Goal: Task Accomplishment & Management: Manage account settings

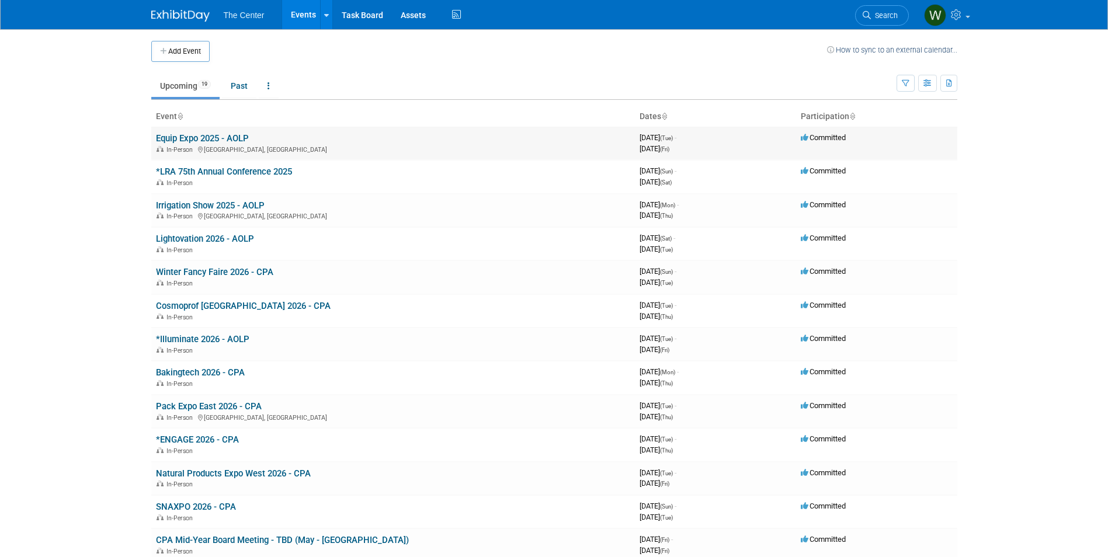
click at [197, 140] on link "Equip Expo 2025 - AOLP" at bounding box center [202, 138] width 93 height 11
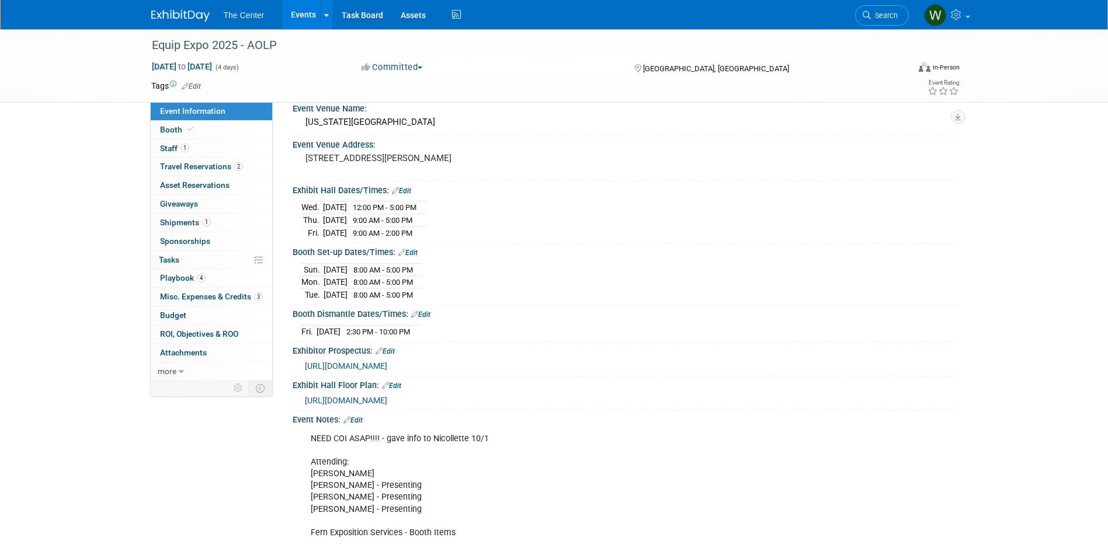
scroll to position [198, 0]
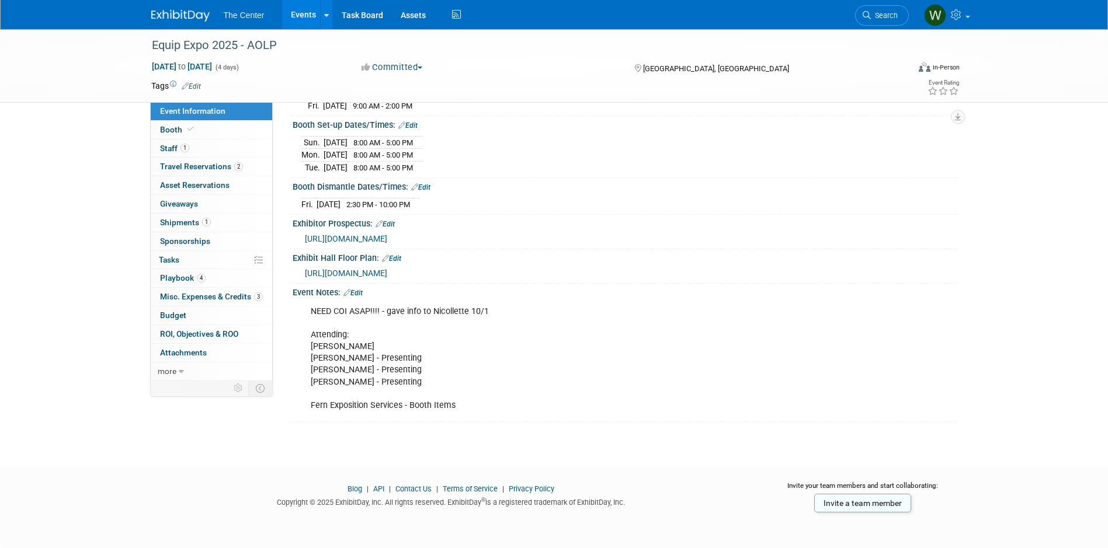
click at [389, 375] on div "NEED COI ASAP!!!! - gave info to Nicollette 10/1 Attending: [PERSON_NAME] [PERS…" at bounding box center [566, 358] width 526 height 117
click at [428, 384] on div "NEED COI ASAP!!!! - gave info to Nicollette 10/1 Attending: [PERSON_NAME] [PERS…" at bounding box center [566, 358] width 526 height 117
click at [360, 289] on link "Edit" at bounding box center [352, 293] width 19 height 8
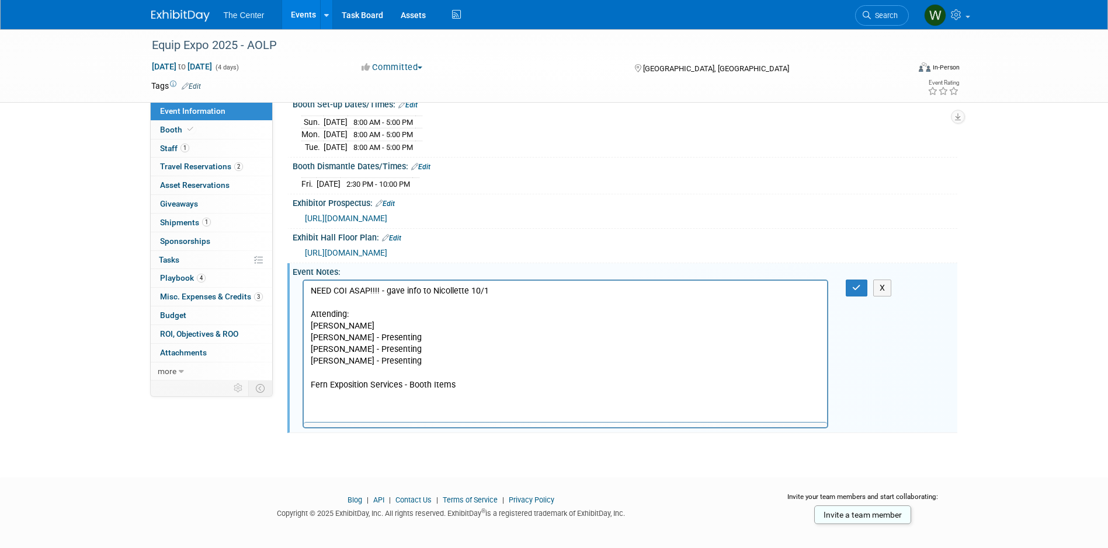
scroll to position [0, 0]
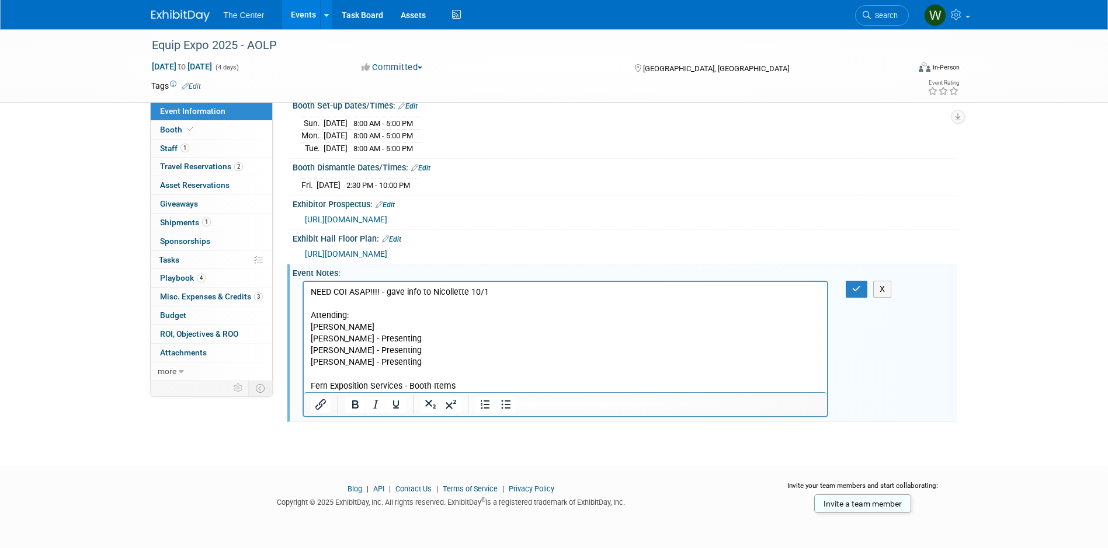
click at [417, 367] on p "NEED COI ASAP!!!! - gave info to Nicollette 10/1 Attending: [PERSON_NAME] [PERS…" at bounding box center [565, 340] width 510 height 106
click at [370, 363] on p "NEED COI ASAP!!!! - gave info to Nicollette 10/1 Attending: [PERSON_NAME] [PERS…" at bounding box center [565, 340] width 510 height 106
click at [420, 360] on p "NEED COI ASAP!!!! - gave info to Nicollette 10/1 Attending: [PERSON_NAME] [PERS…" at bounding box center [565, 340] width 510 height 106
drag, startPoint x: 683, startPoint y: 361, endPoint x: 409, endPoint y: 366, distance: 274.6
click at [409, 366] on p "NEED COI ASAP!!!! - gave info to Nicollette 10/1 Attending: [PERSON_NAME] [PERS…" at bounding box center [565, 340] width 510 height 106
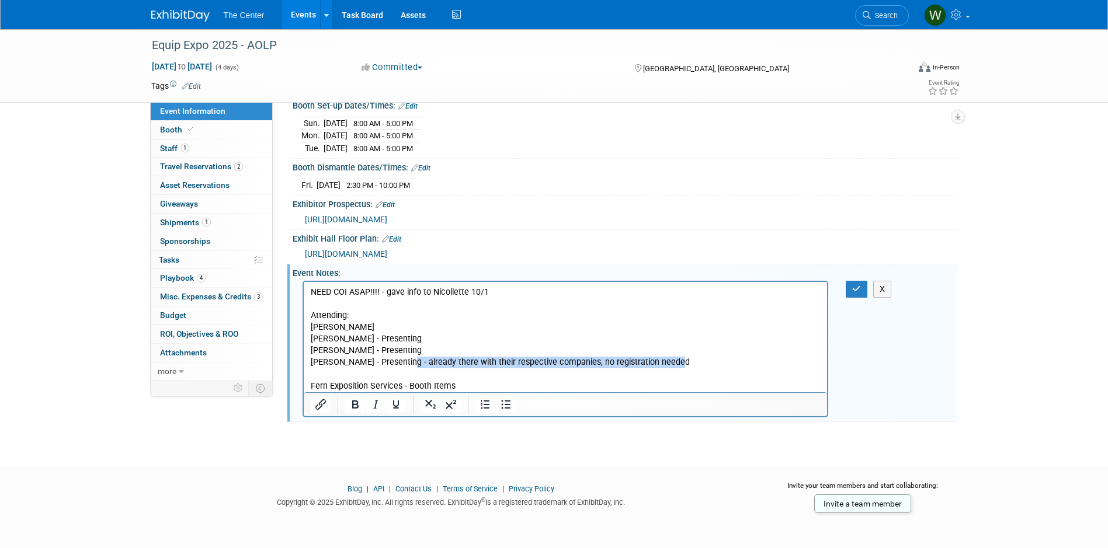
copy p "- already there with their respective companies, no registration needed"
click at [413, 352] on p "NEED COI ASAP!!!! - gave info to Nicollette 10/1 Attending: [PERSON_NAME] [PERS…" at bounding box center [565, 340] width 510 height 106
click at [417, 335] on p "NEED COI ASAP!!!! - gave info to Nicollette 10/1 Attending: [PERSON_NAME] [PERS…" at bounding box center [565, 340] width 510 height 106
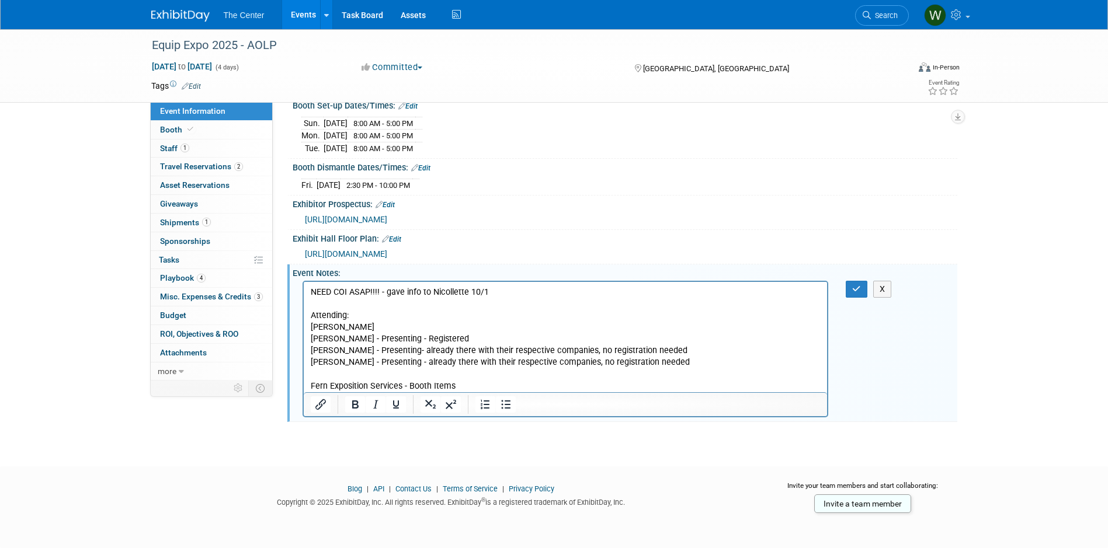
click at [398, 326] on p "NEED COI ASAP!!!! - gave info to Nicollette 10/1 Attending: [PERSON_NAME] [PERS…" at bounding box center [565, 340] width 510 height 106
click at [683, 363] on p "NEED COI ASAP!!!! - gave info to Nicollette 10/1 Attending: [PERSON_NAME] - [PE…" at bounding box center [565, 340] width 510 height 106
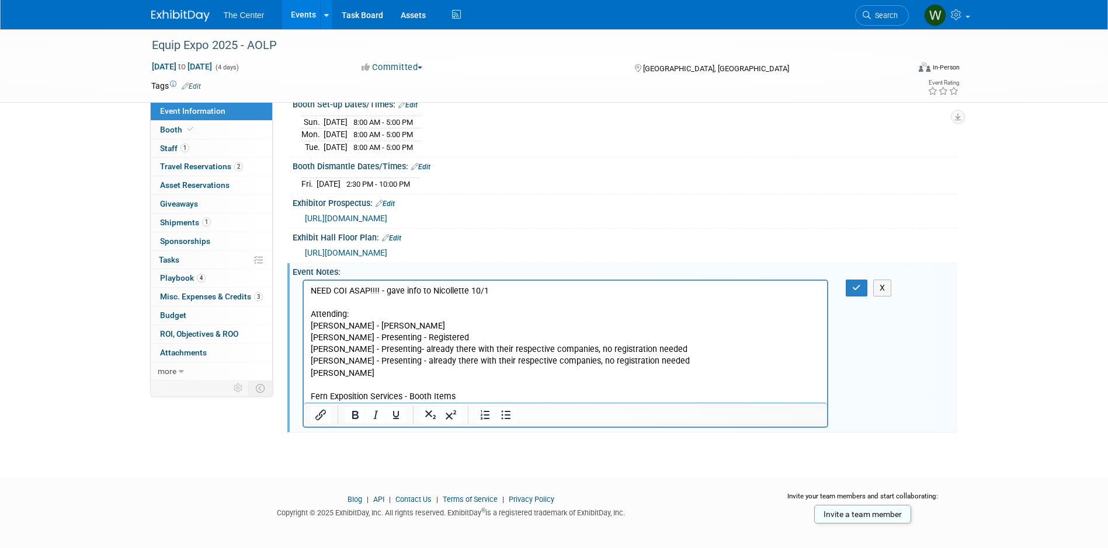
click at [374, 376] on p "[PERSON_NAME] - [PERSON_NAME] Exposition Services - Booth Items" at bounding box center [565, 385] width 510 height 35
click at [432, 375] on p "[PERSON_NAME] - [PERSON_NAME] Exposition Services - Booth Items" at bounding box center [565, 385] width 510 height 35
click at [862, 297] on button "button" at bounding box center [857, 288] width 22 height 17
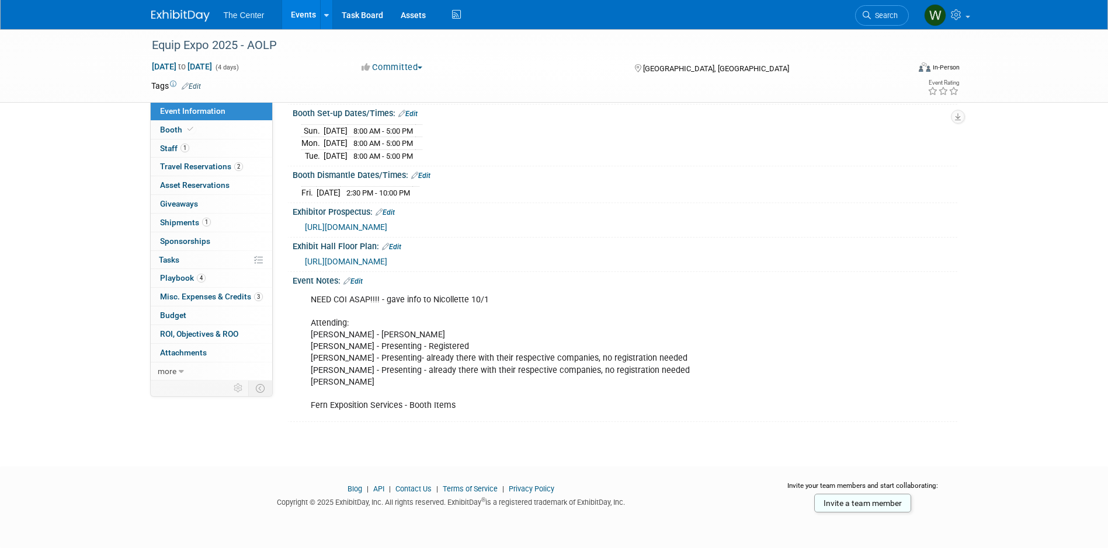
click at [362, 286] on link "Edit" at bounding box center [352, 281] width 19 height 8
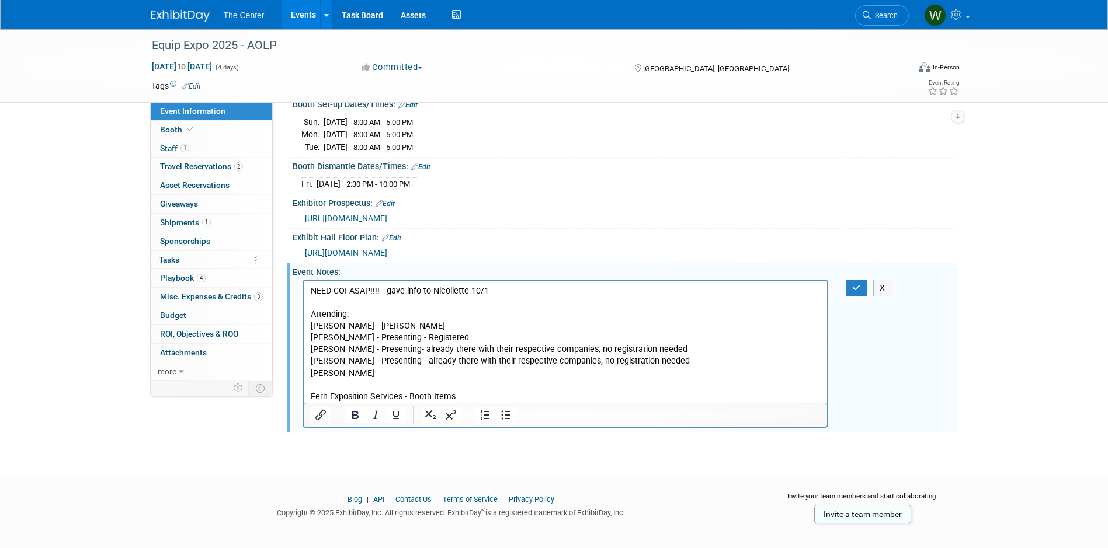
click at [440, 369] on p "NEED COI ASAP!!!! - gave info to Nicollette 10/1 Attending: [PERSON_NAME] - [PE…" at bounding box center [565, 344] width 510 height 117
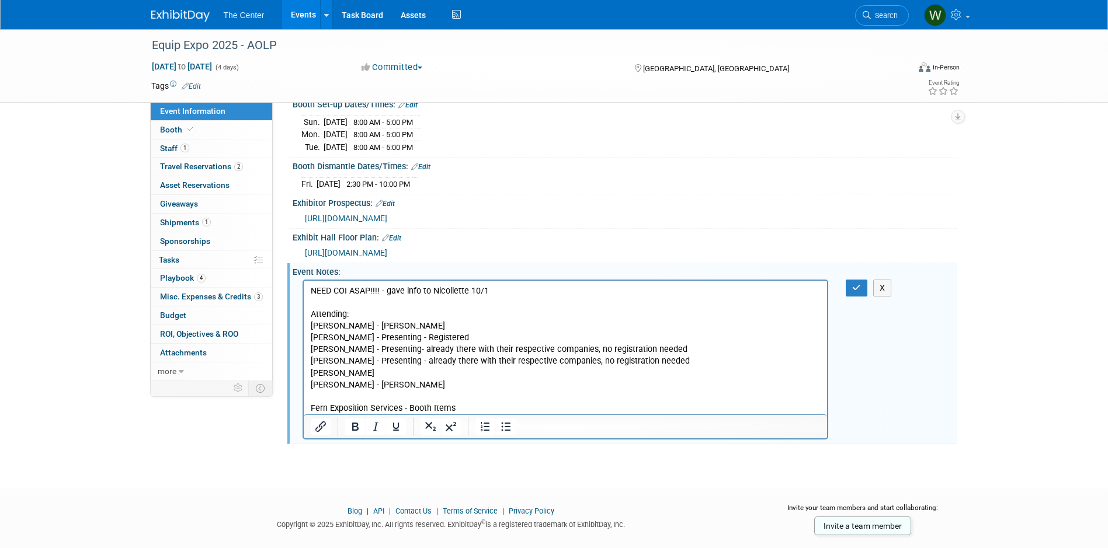
click at [448, 318] on p "NEED COI ASAP!!!! - gave info to Nicollette 10/1 Attending: [PERSON_NAME] - [PE…" at bounding box center [565, 333] width 510 height 94
click at [404, 326] on p "NEED COI ASAP!!!! - gave info to Nicollette 10/1 Attending: [PERSON_NAME] - [PE…" at bounding box center [565, 333] width 510 height 94
click at [405, 385] on p "[PERSON_NAME] - [PERSON_NAME] Exposition Services - Booth Items" at bounding box center [565, 397] width 510 height 35
click at [421, 375] on p "NEED COI ASAP!!!! - gave info to Nicollette 10/1 Attending: [PERSON_NAME] - [PE…" at bounding box center [565, 333] width 510 height 94
click at [414, 387] on p "[PERSON_NAME] - [PERSON_NAME] Exposition Services - Booth Items" at bounding box center [565, 397] width 510 height 35
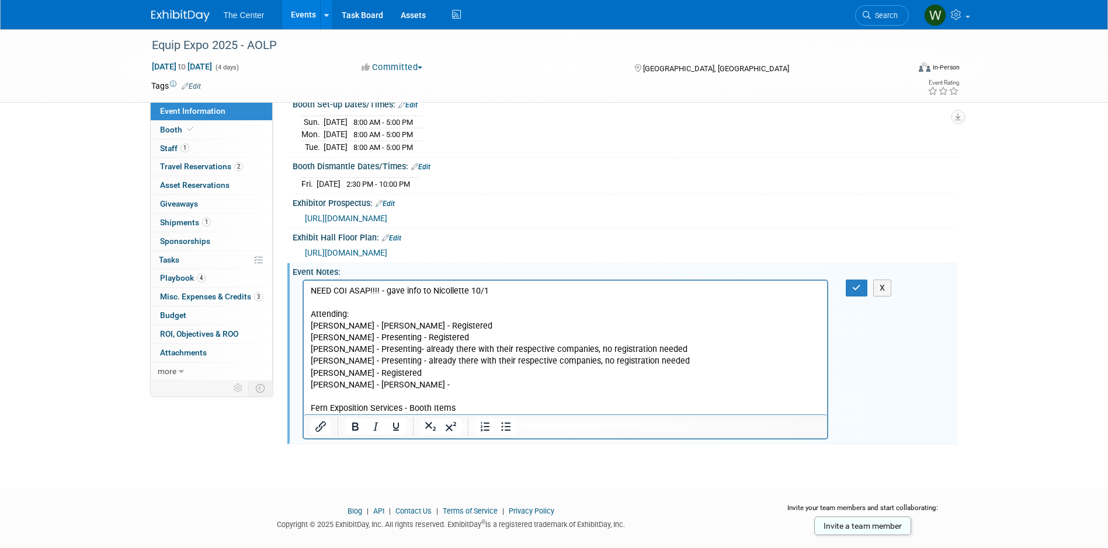
click at [373, 384] on p "[PERSON_NAME] - [PERSON_NAME] Exposition Services - Booth Items" at bounding box center [565, 397] width 510 height 35
click at [417, 388] on p "[PERSON_NAME] - [PERSON_NAME] [DATE] - Fern Exposition Services - Booth Items" at bounding box center [565, 397] width 510 height 35
click at [861, 292] on icon "button" at bounding box center [856, 288] width 9 height 8
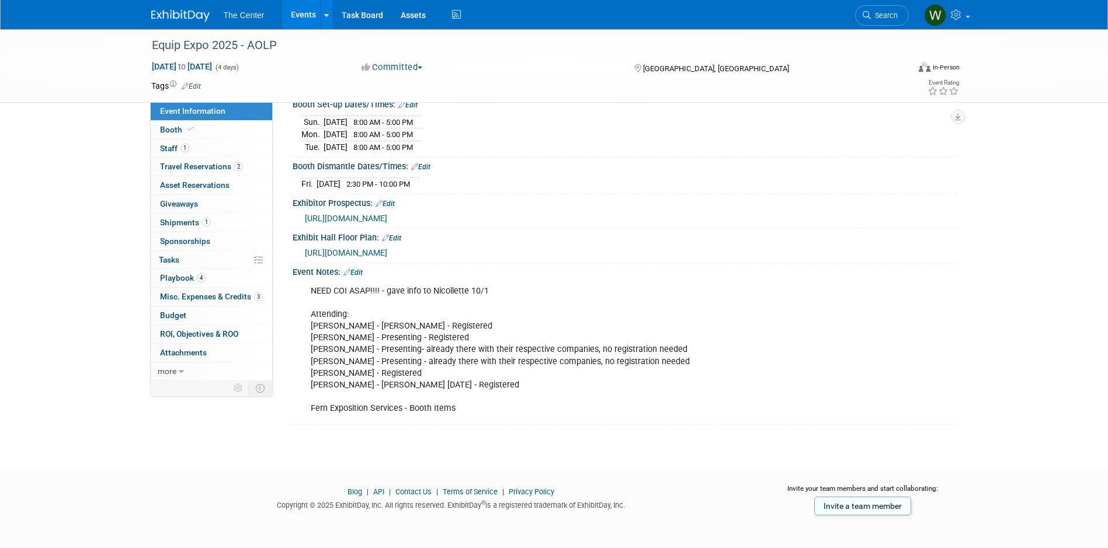
click at [362, 277] on link "Edit" at bounding box center [352, 273] width 19 height 8
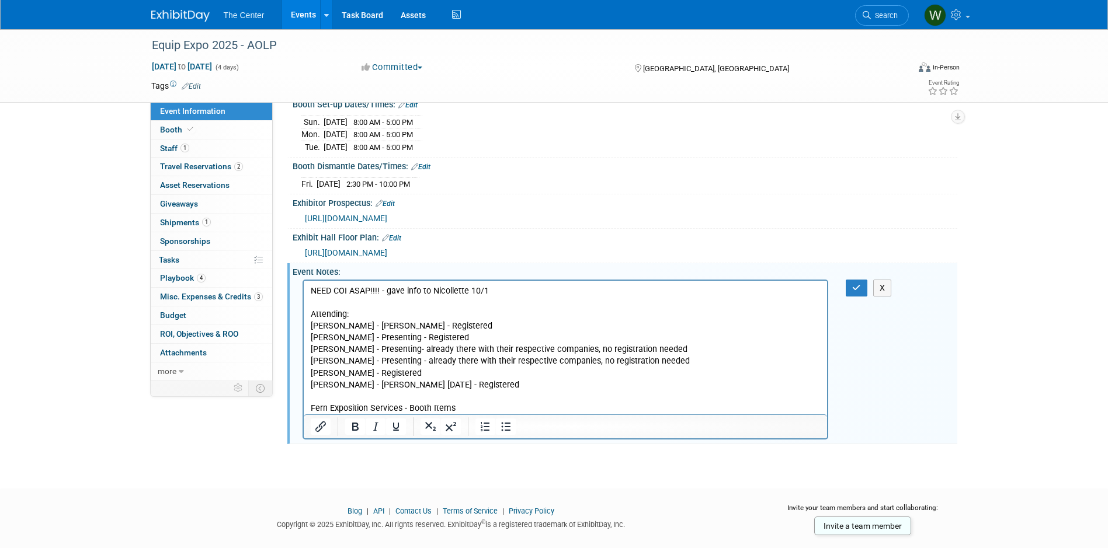
click at [468, 388] on p "NEED COI ASAP!!!! - gave info to Nicollette 10/1 Attending: [PERSON_NAME] - [PE…" at bounding box center [565, 350] width 510 height 129
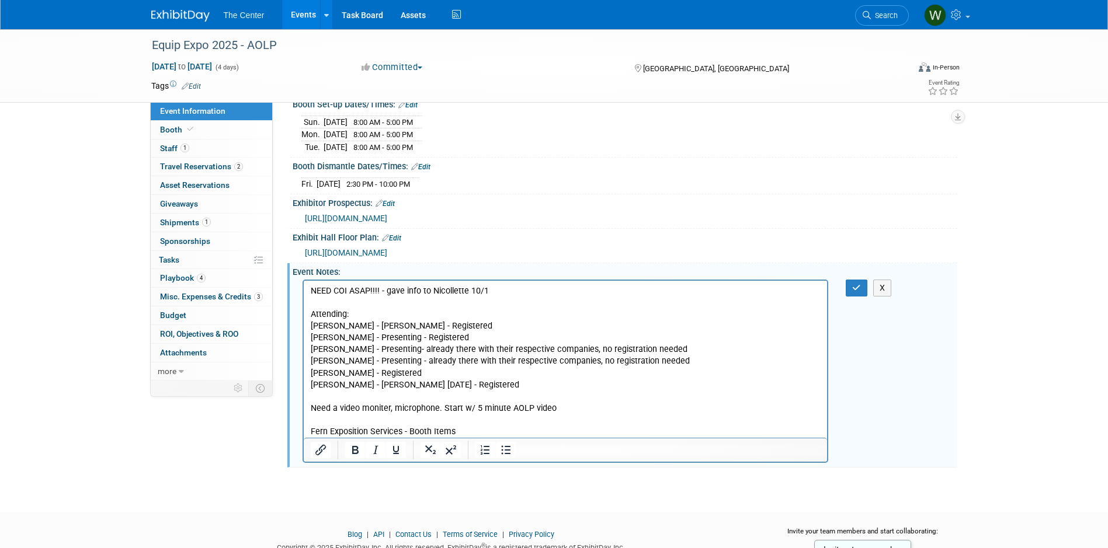
click at [444, 411] on p "Need a video moniter, microphone. Start w/ 5 minute AOLP video Fern Exposition …" at bounding box center [565, 420] width 510 height 35
click at [311, 408] on p "Need a video moniter, microphone. Start w/ 5 minute AOLP video Fern Exposition …" at bounding box center [565, 420] width 510 height 35
drag, startPoint x: 496, startPoint y: 407, endPoint x: 523, endPoint y: 416, distance: 27.7
click at [496, 408] on p "Presentations: Need a video moniter, microphone. Start w/ 5 minute AOLP video F…" at bounding box center [565, 420] width 510 height 35
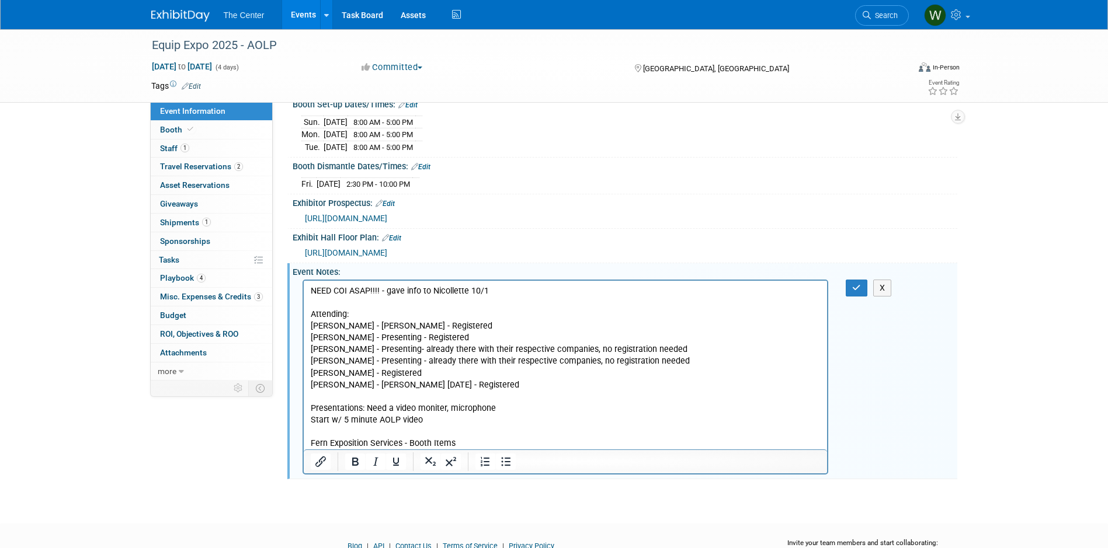
click at [310, 422] on p "Start w/ 5 minute AOLP video Fern Exposition Services - Booth Items" at bounding box center [565, 432] width 510 height 35
click at [506, 467] on icon "Bullet list" at bounding box center [505, 462] width 9 height 9
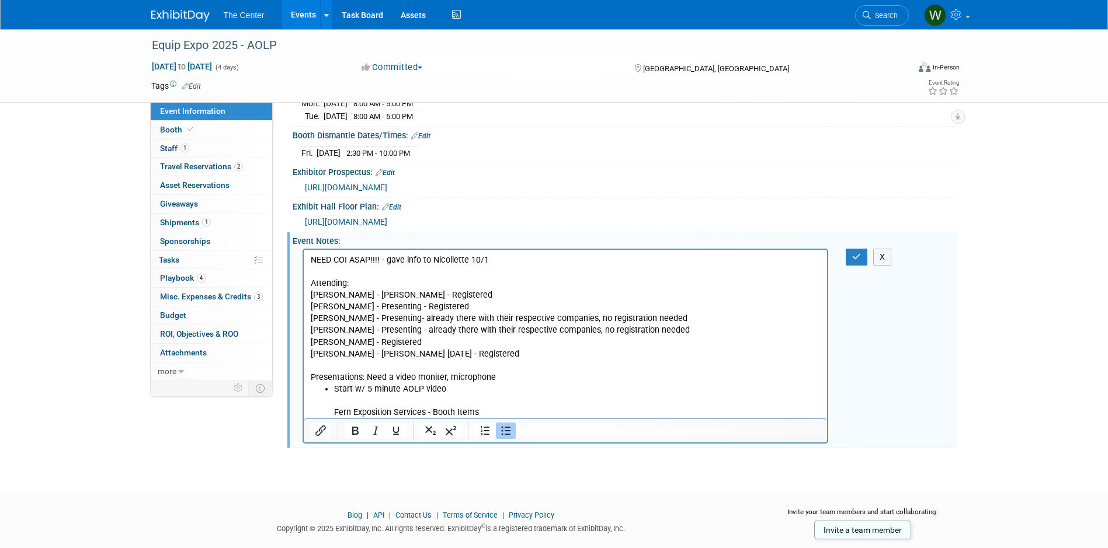
scroll to position [256, 0]
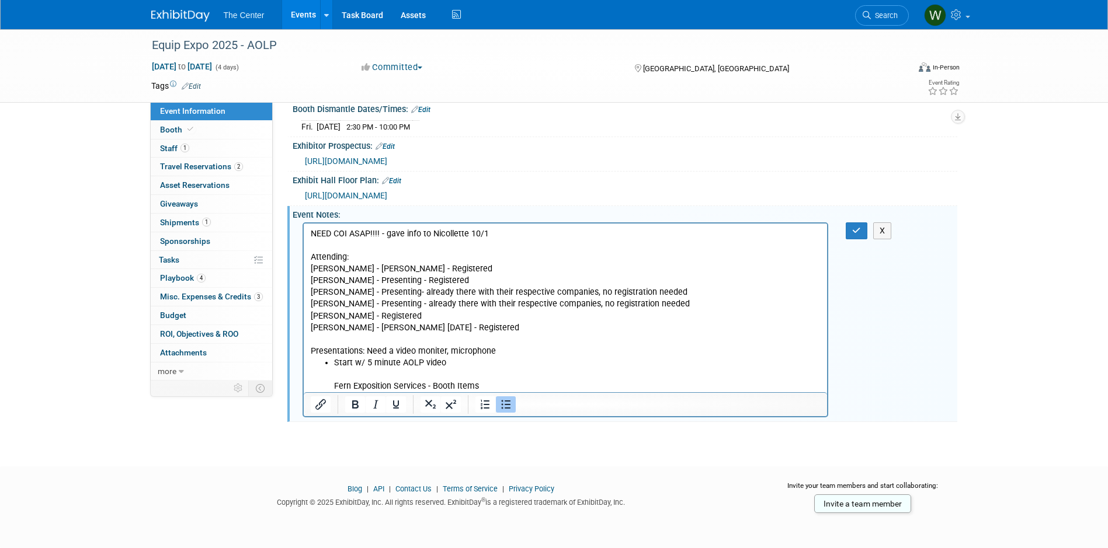
click at [335, 388] on li "Start w/ 5 minute AOLP video Fern Exposition Services - Booth Items" at bounding box center [577, 374] width 487 height 35
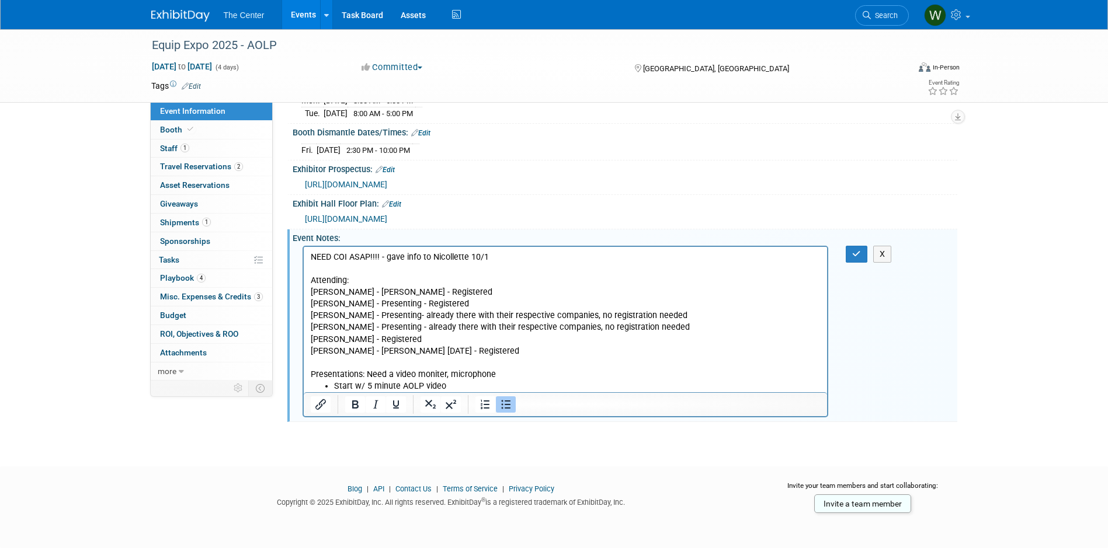
scroll to position [253, 0]
drag, startPoint x: 603, startPoint y: 382, endPoint x: 445, endPoint y: 381, distance: 157.7
click at [445, 381] on li "Start w/ 5 minute AOLP video Fern Exposition Services - Booth Items" at bounding box center [577, 387] width 487 height 12
click at [503, 252] on p "NEED COI ASAP!!!! - gave info to Nicollette 10/1 Attending: [PERSON_NAME] - [PE…" at bounding box center [565, 305] width 510 height 106
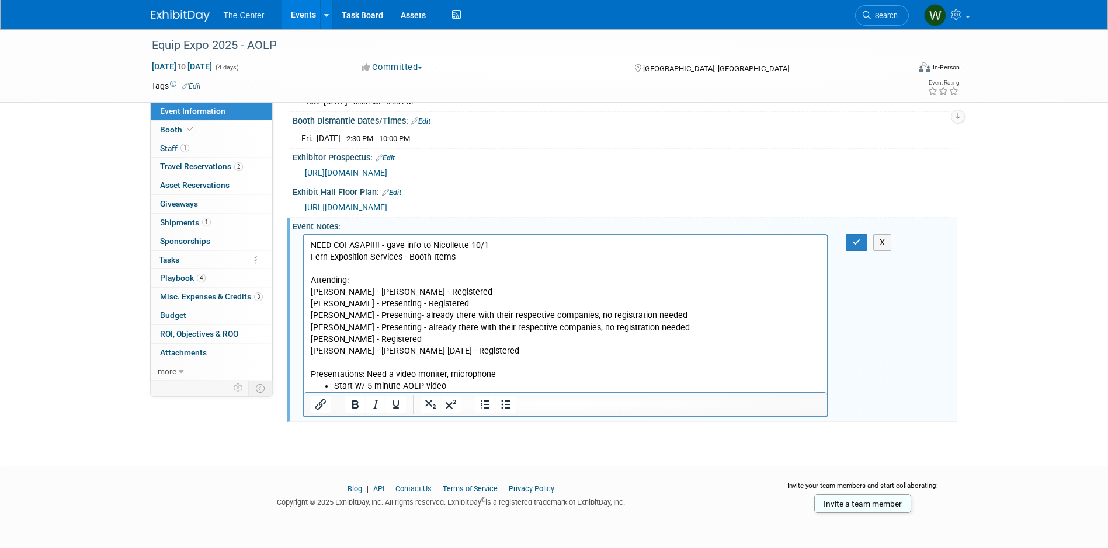
scroll to position [265, 0]
click at [457, 384] on li "Start w/ 5 minute AOLP video" at bounding box center [577, 387] width 487 height 12
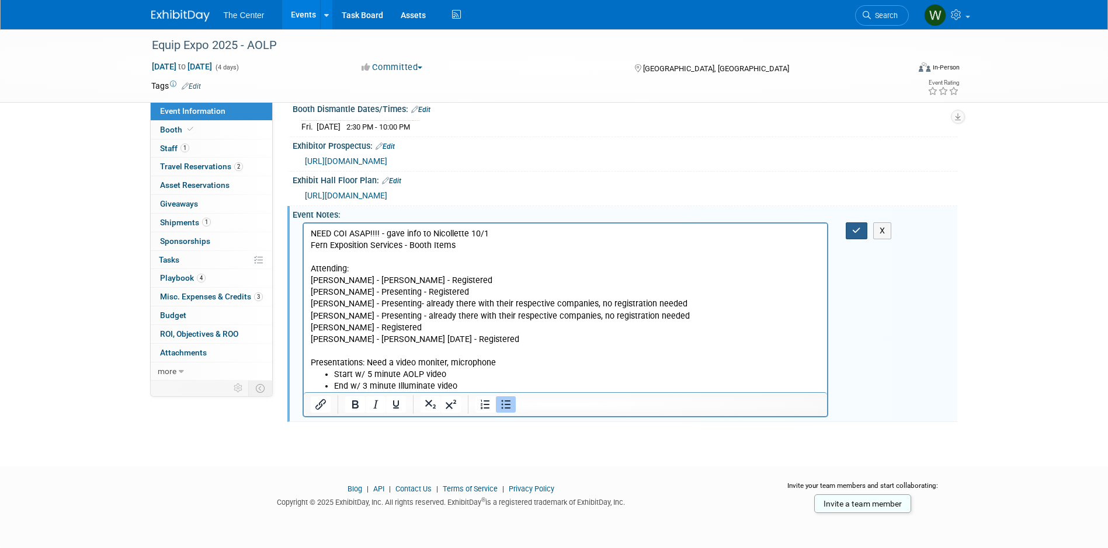
click at [862, 239] on button "button" at bounding box center [857, 231] width 22 height 17
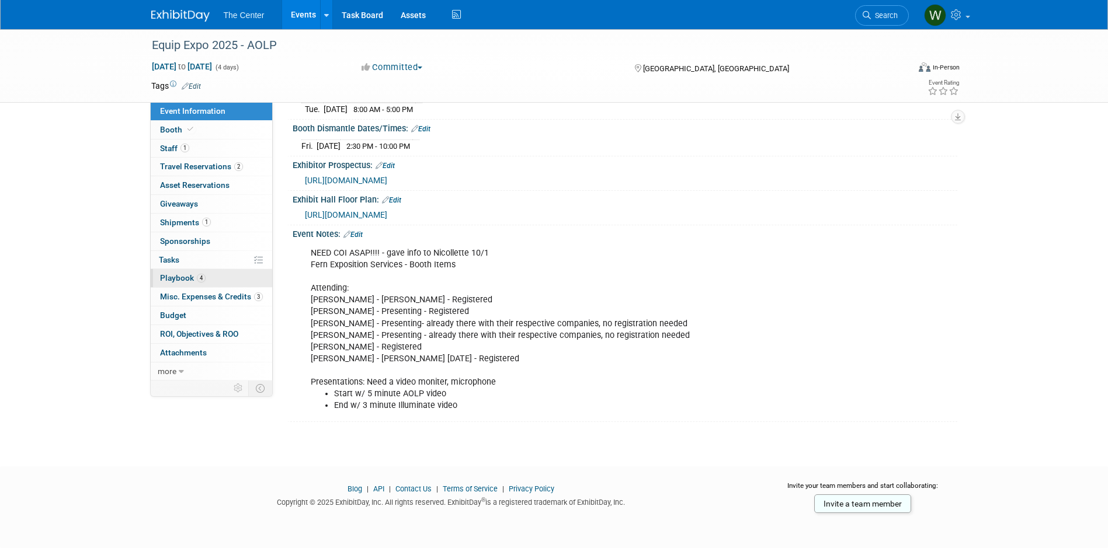
click at [220, 284] on link "4 Playbook 4" at bounding box center [211, 278] width 121 height 18
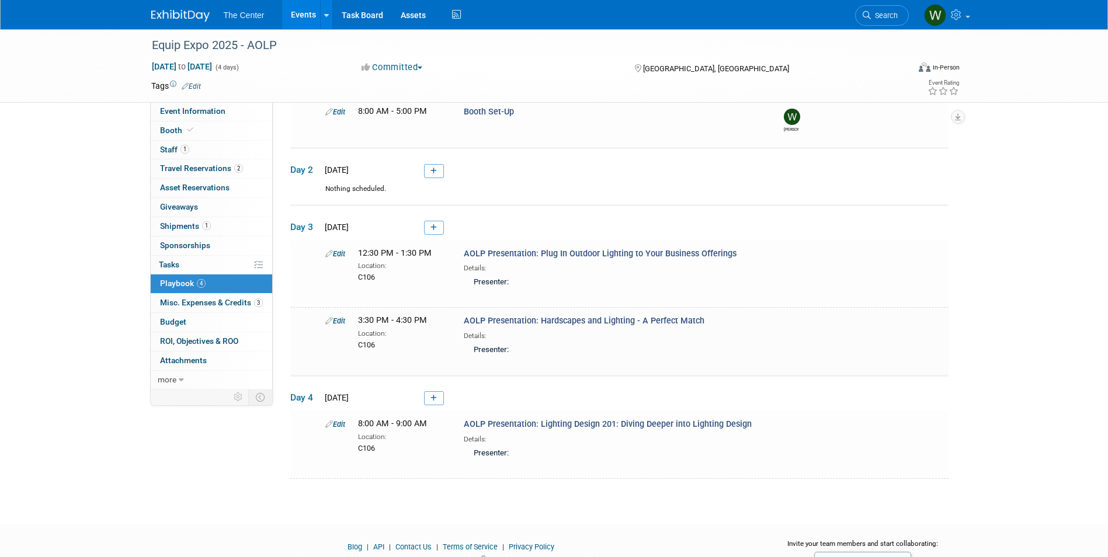
scroll to position [117, 0]
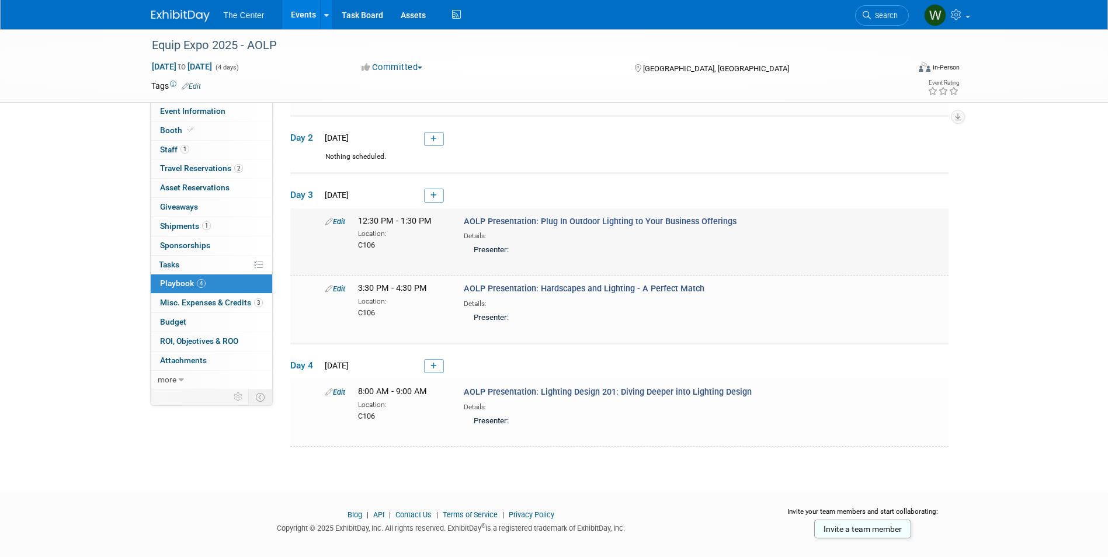
click at [341, 221] on link "Edit" at bounding box center [335, 221] width 20 height 9
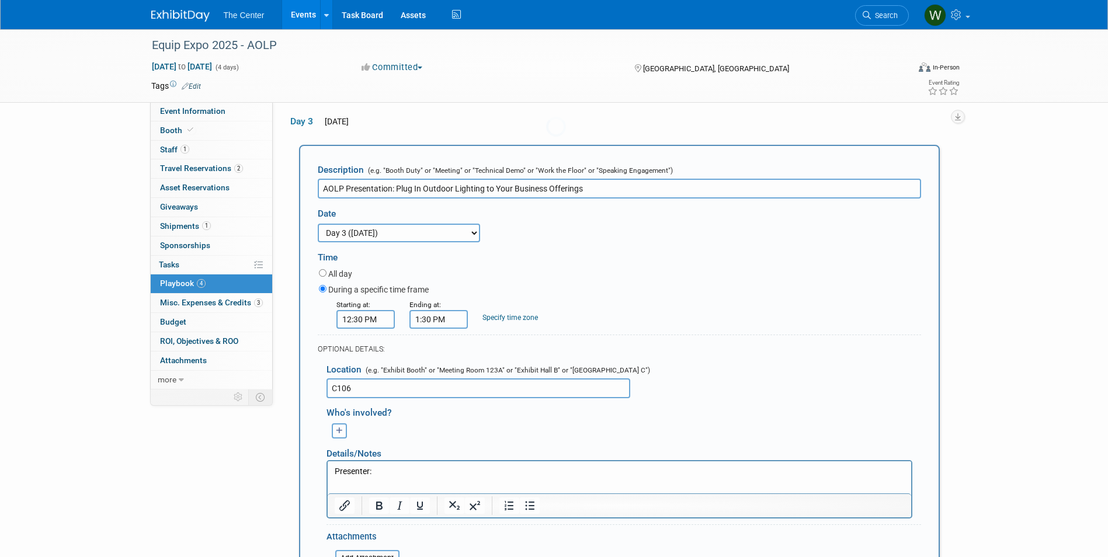
scroll to position [193, 0]
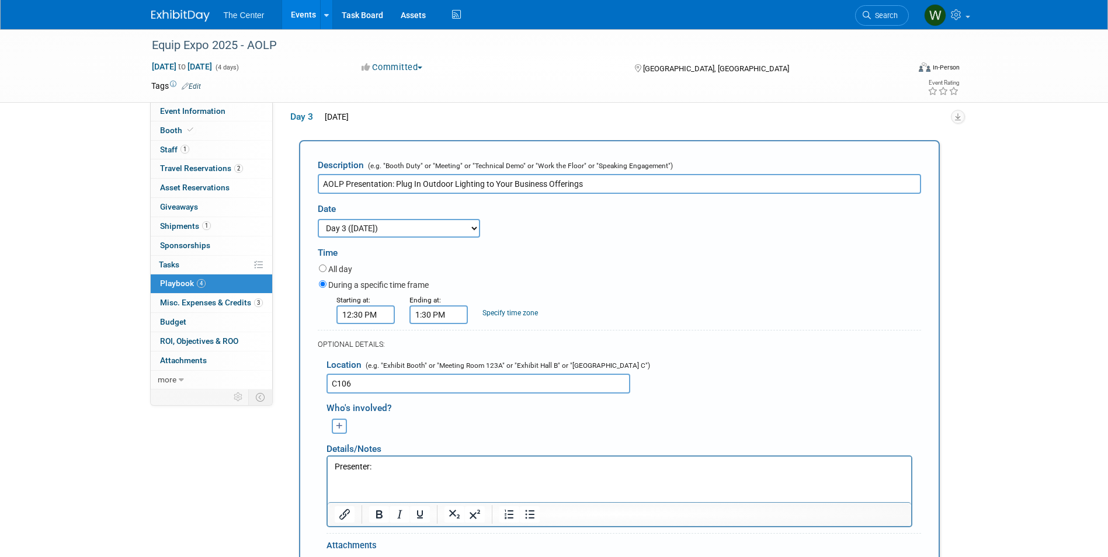
click at [409, 469] on p "Presenter:" at bounding box center [619, 467] width 570 height 12
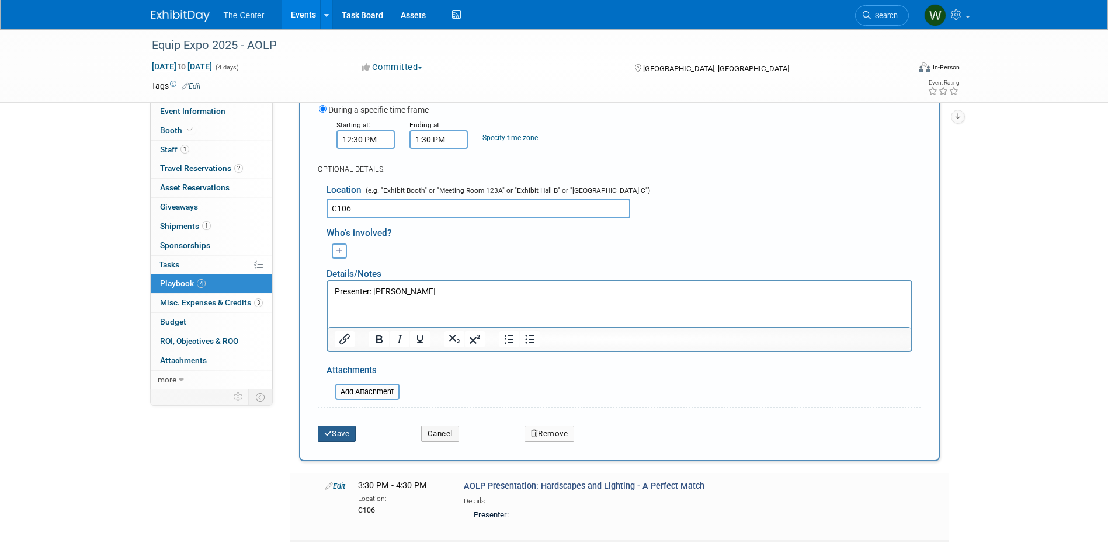
click at [337, 435] on button "Save" at bounding box center [337, 434] width 39 height 16
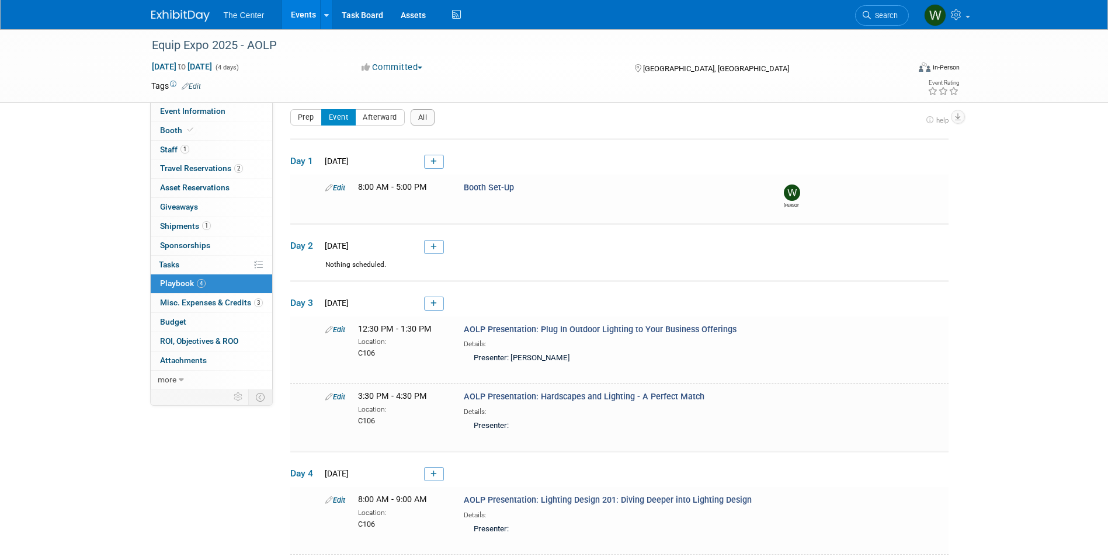
scroll to position [133, 0]
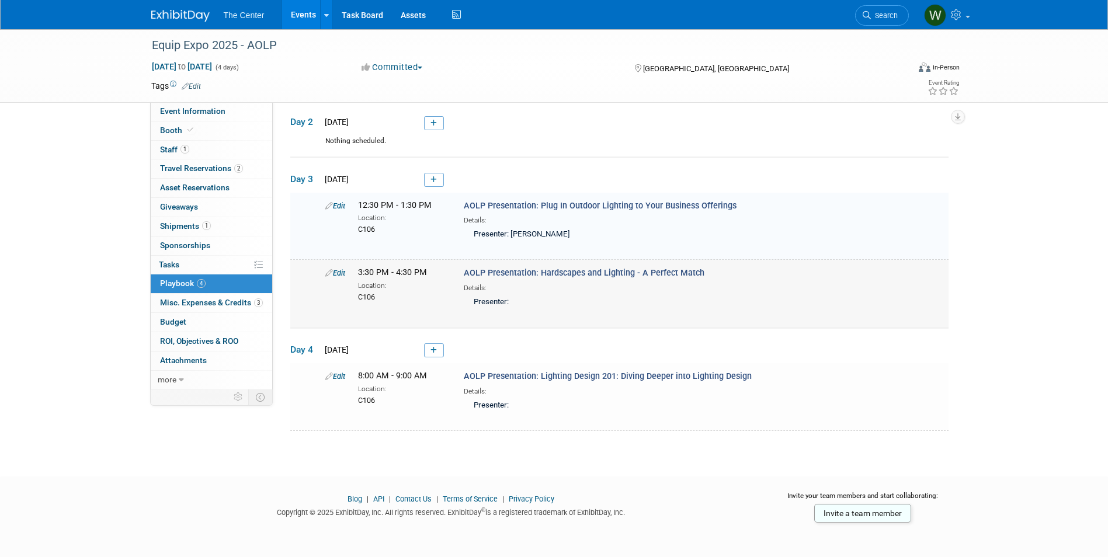
click at [341, 273] on link "Edit" at bounding box center [335, 273] width 20 height 9
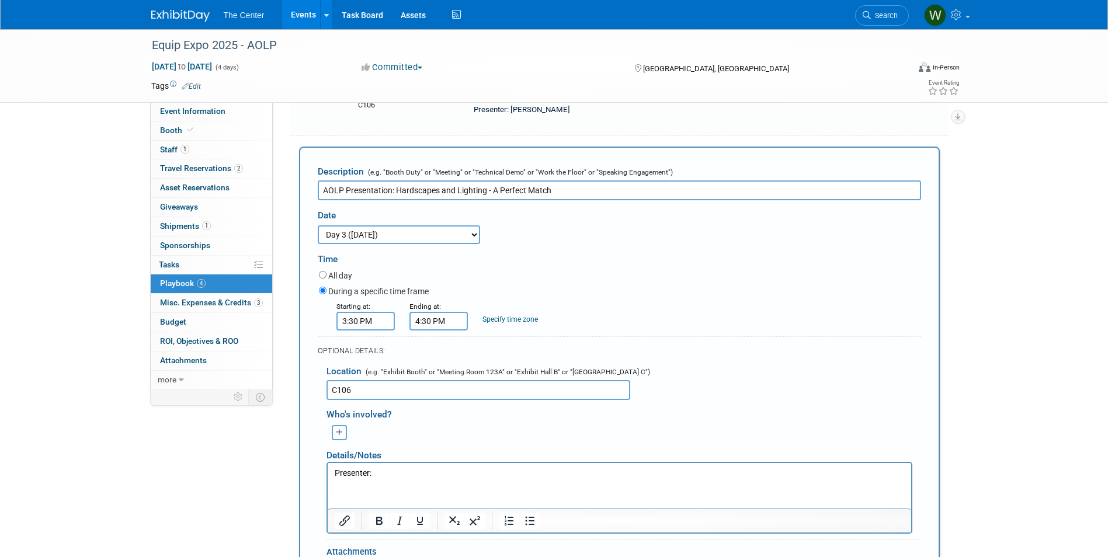
scroll to position [259, 0]
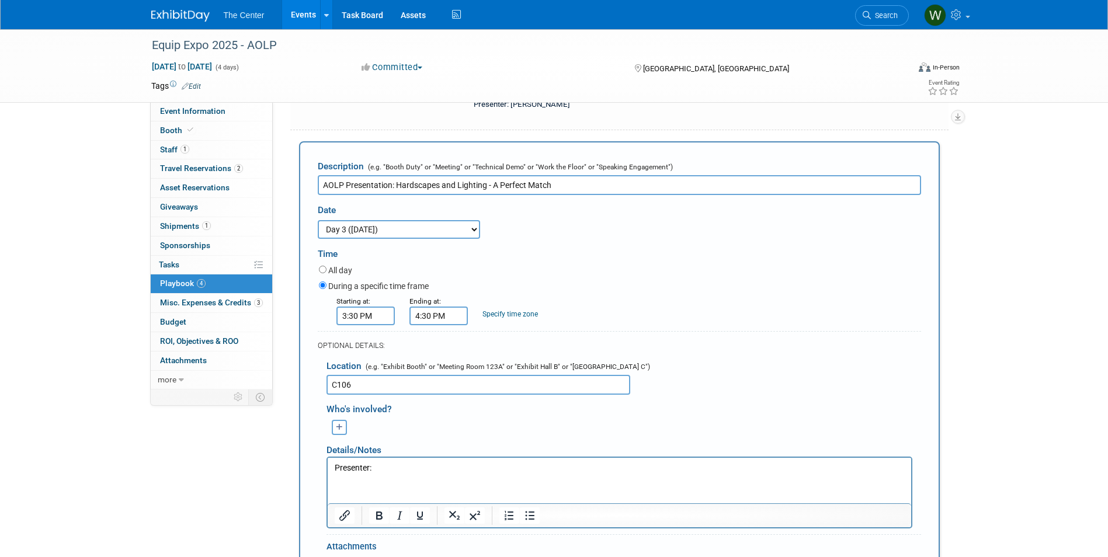
click at [384, 467] on p "Presenter:" at bounding box center [619, 468] width 570 height 12
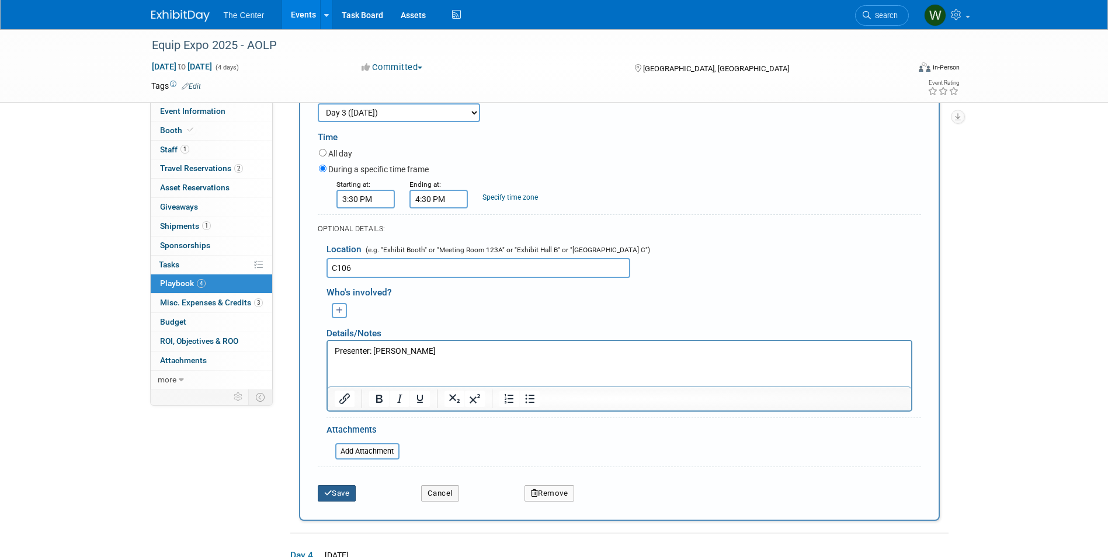
click at [336, 492] on button "Save" at bounding box center [337, 493] width 39 height 16
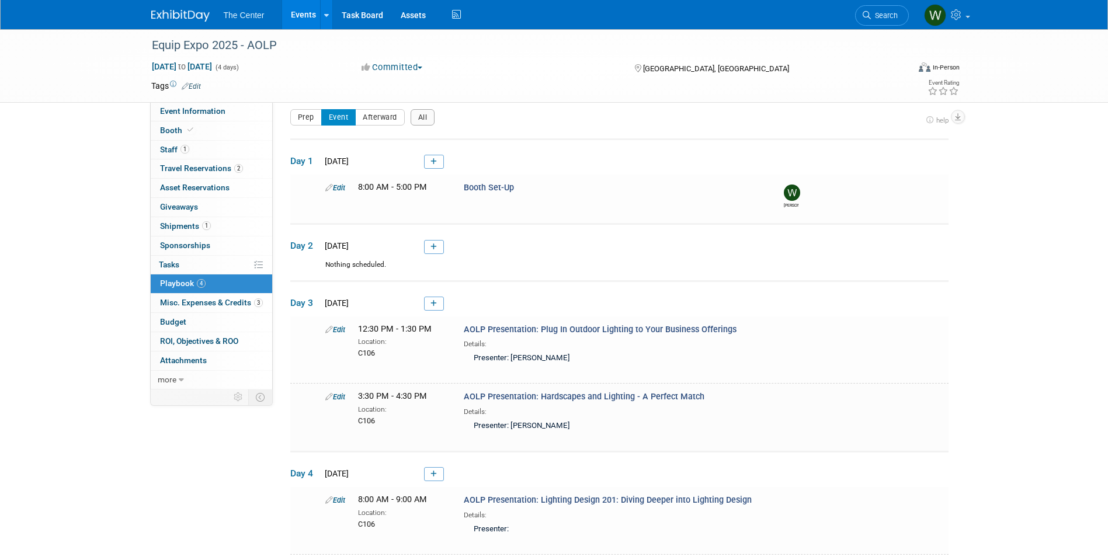
scroll to position [133, 0]
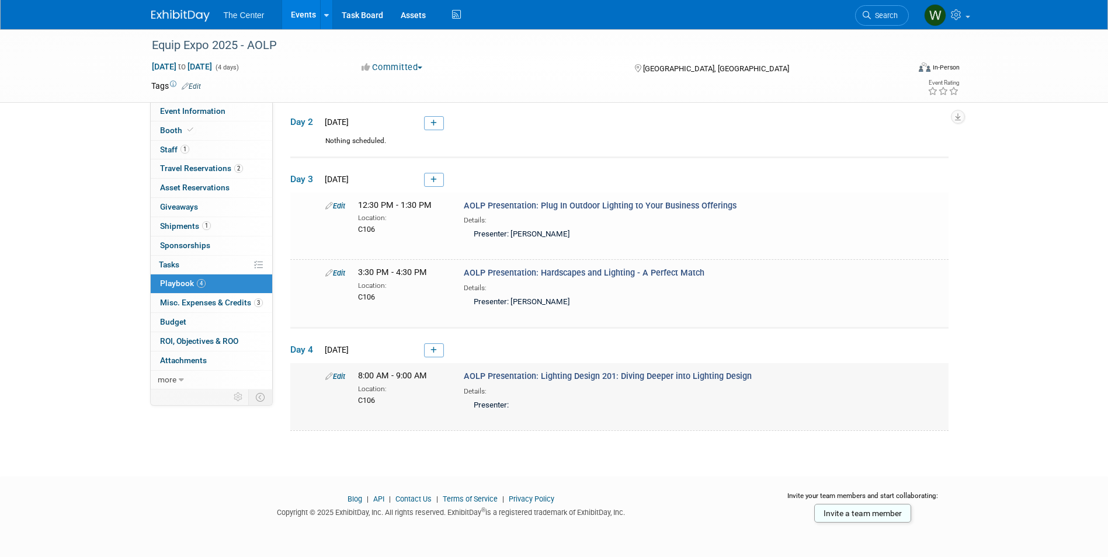
click at [343, 374] on link "Edit" at bounding box center [335, 376] width 20 height 9
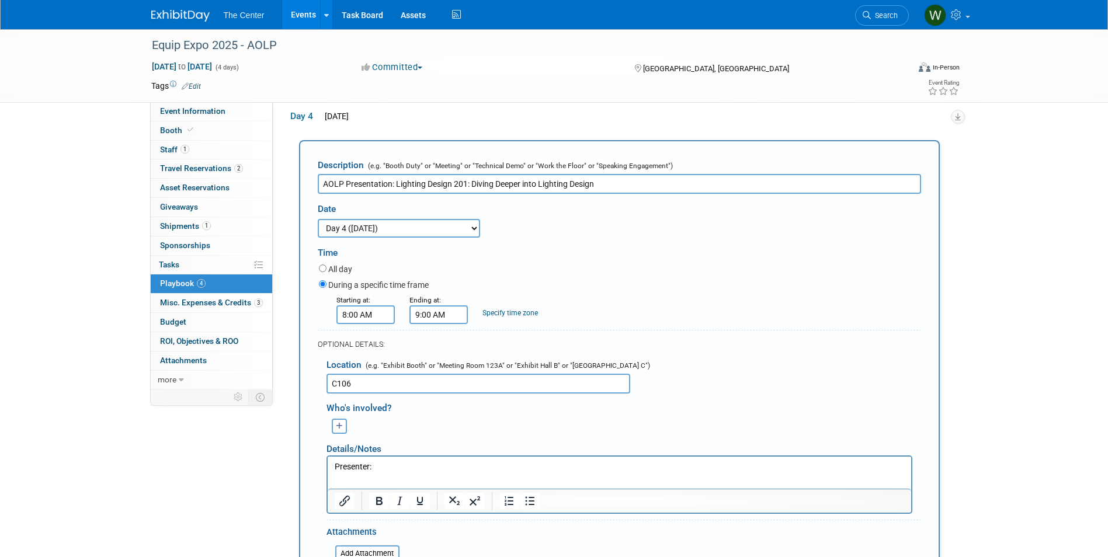
scroll to position [0, 0]
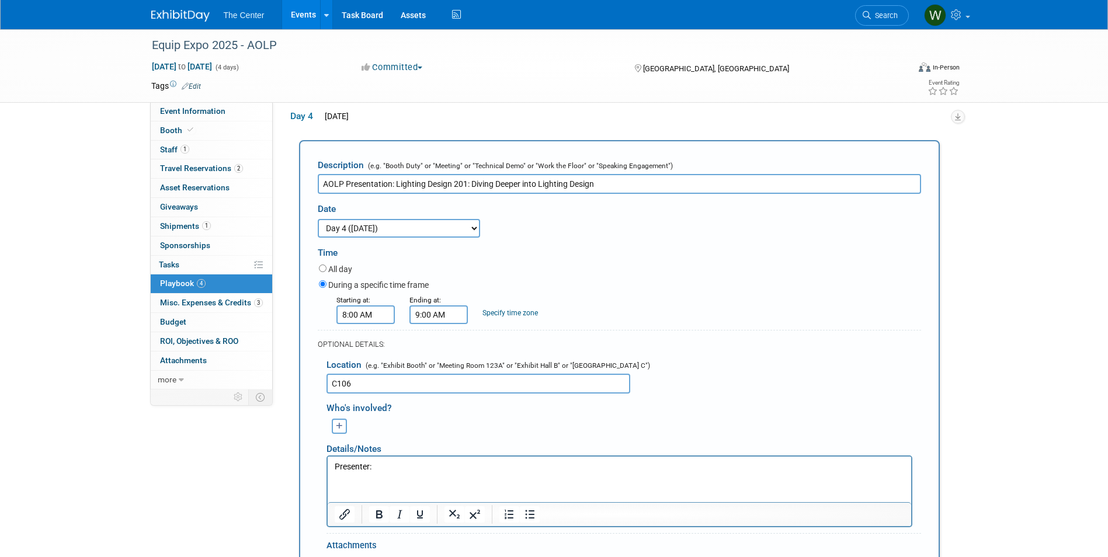
click at [411, 458] on html "Presenter:" at bounding box center [618, 464] width 583 height 16
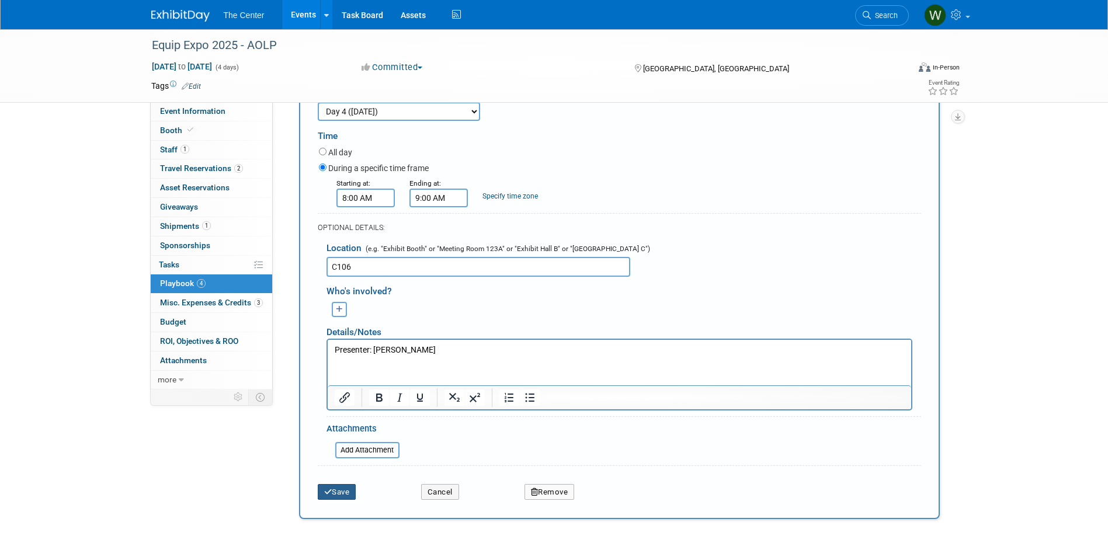
click at [348, 496] on button "Save" at bounding box center [337, 492] width 39 height 16
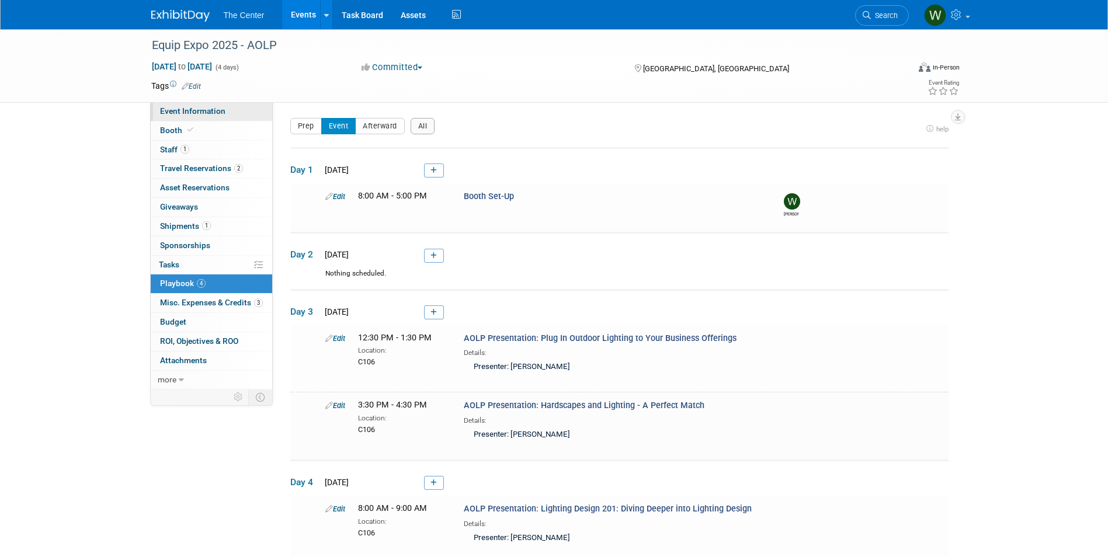
click at [200, 120] on link "Event Information" at bounding box center [211, 111] width 121 height 19
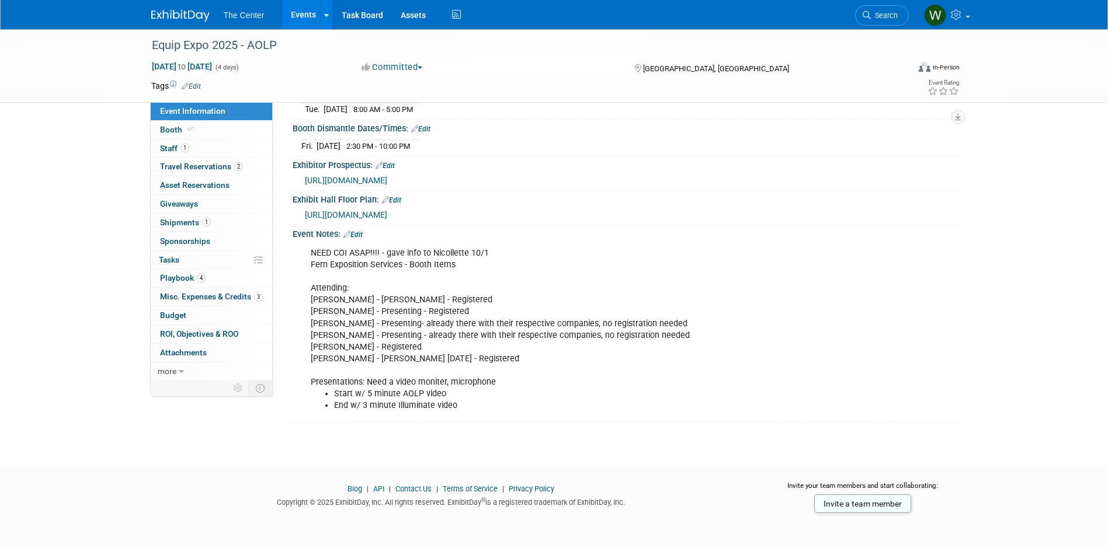
scroll to position [257, 0]
